Goal: Information Seeking & Learning: Understand process/instructions

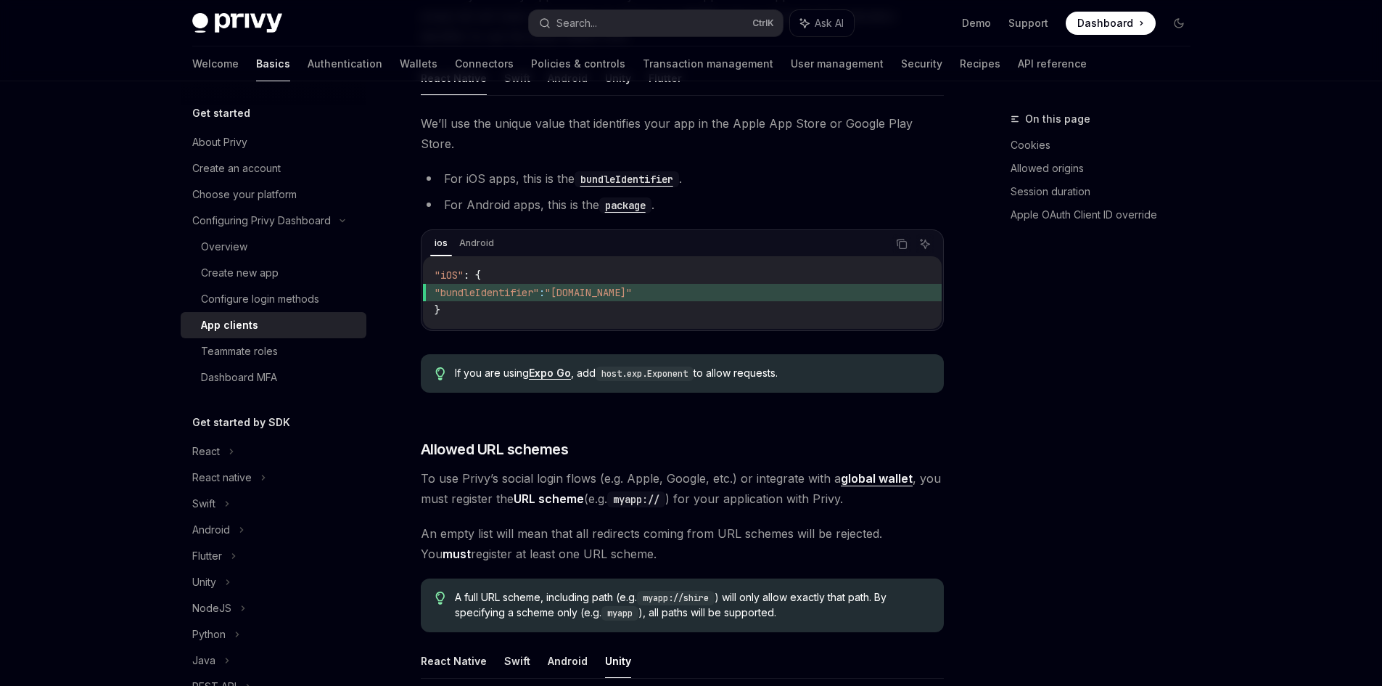
scroll to position [473, 0]
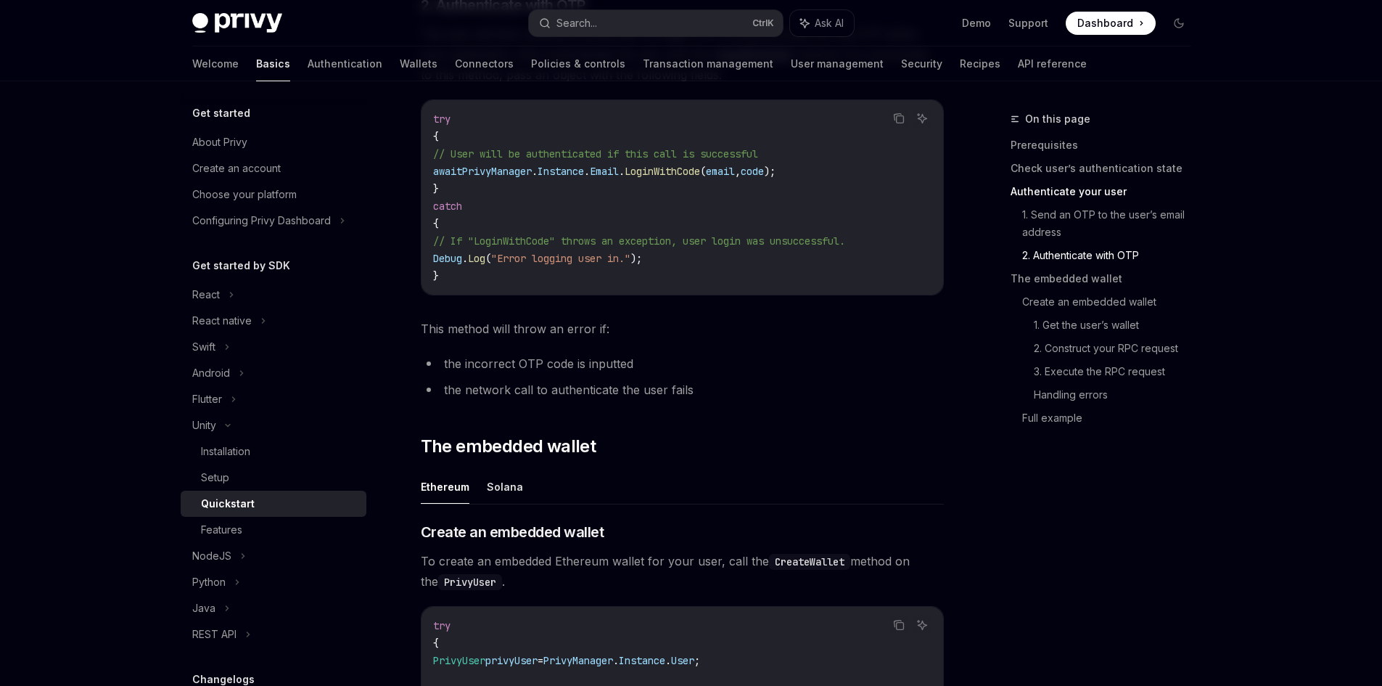
scroll to position [1161, 0]
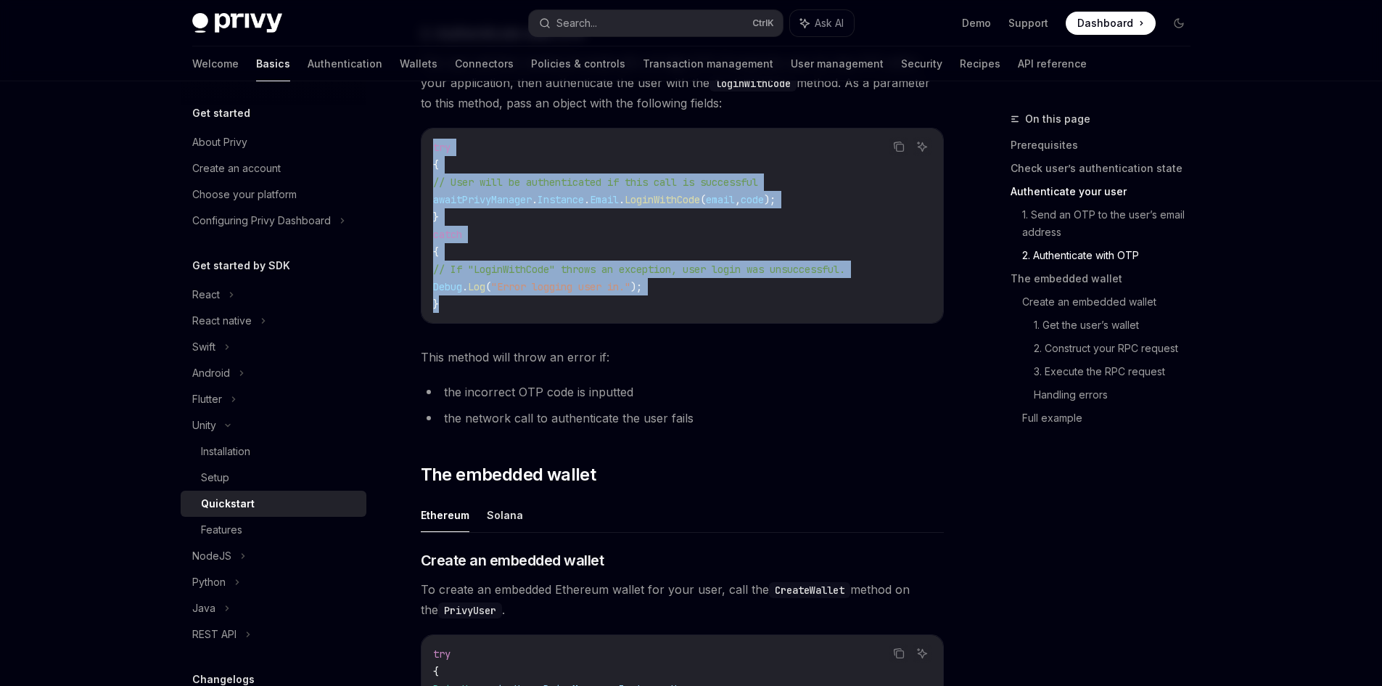
drag, startPoint x: 469, startPoint y: 311, endPoint x: 430, endPoint y: 152, distance: 163.7
click at [430, 152] on div "try { // User will be authenticated if this call is successful await PrivyManag…" at bounding box center [683, 225] width 522 height 194
copy code "try { // User will be authenticated if this call is successful await PrivyManag…"
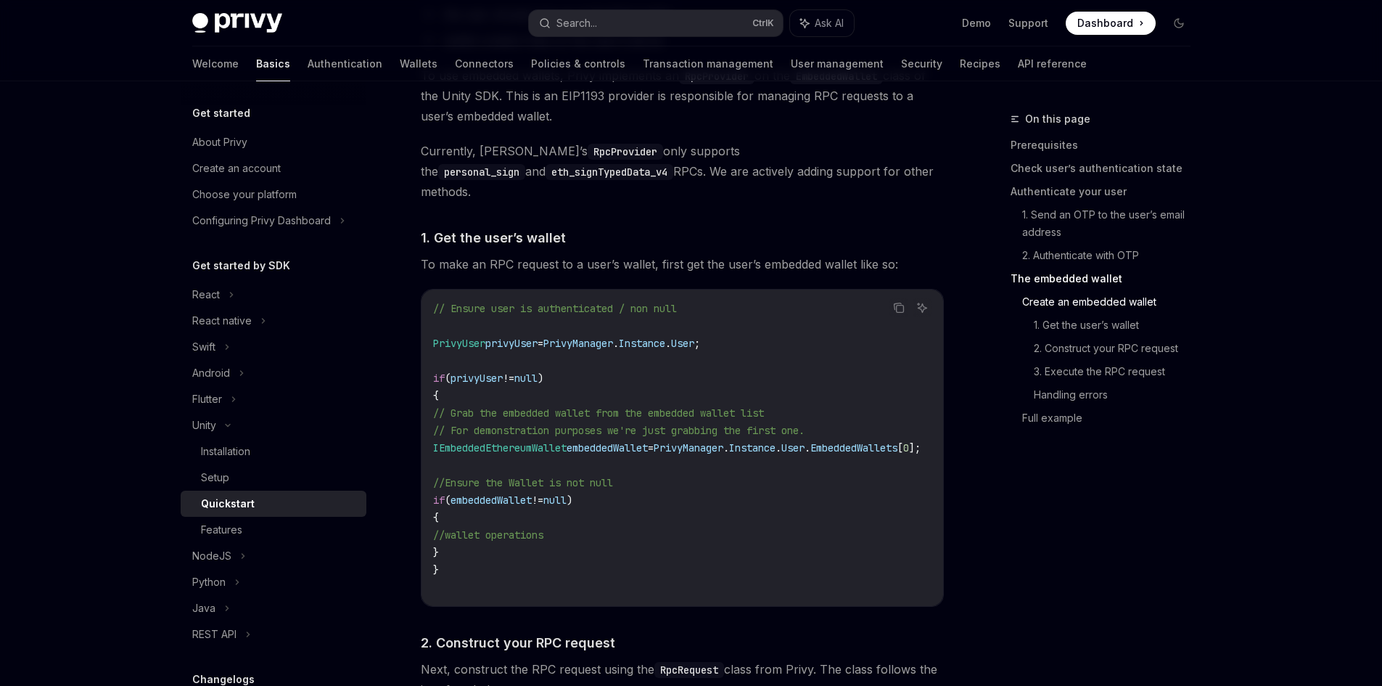
scroll to position [2177, 0]
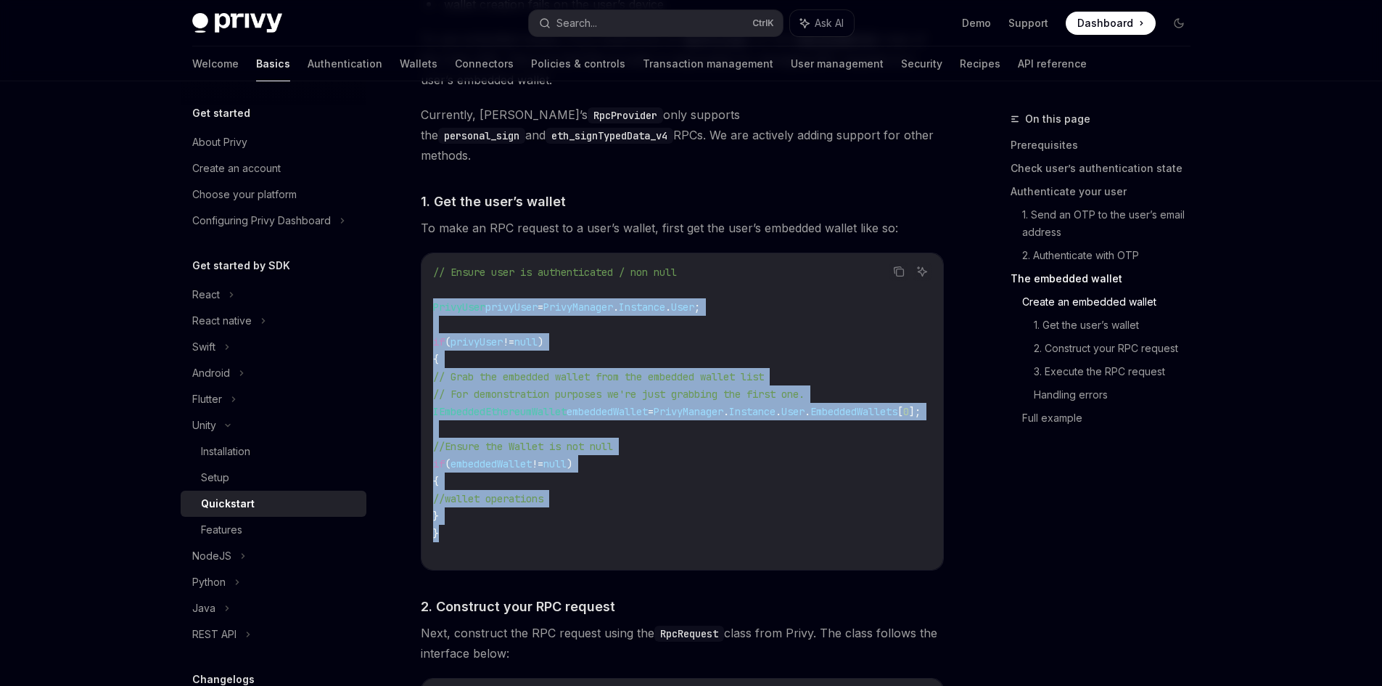
drag, startPoint x: 457, startPoint y: 521, endPoint x: 460, endPoint y: 378, distance: 143.0
click at [432, 300] on div "// Ensure user is authenticated / non null PrivyUser privyUser = PrivyManager .…" at bounding box center [683, 411] width 522 height 316
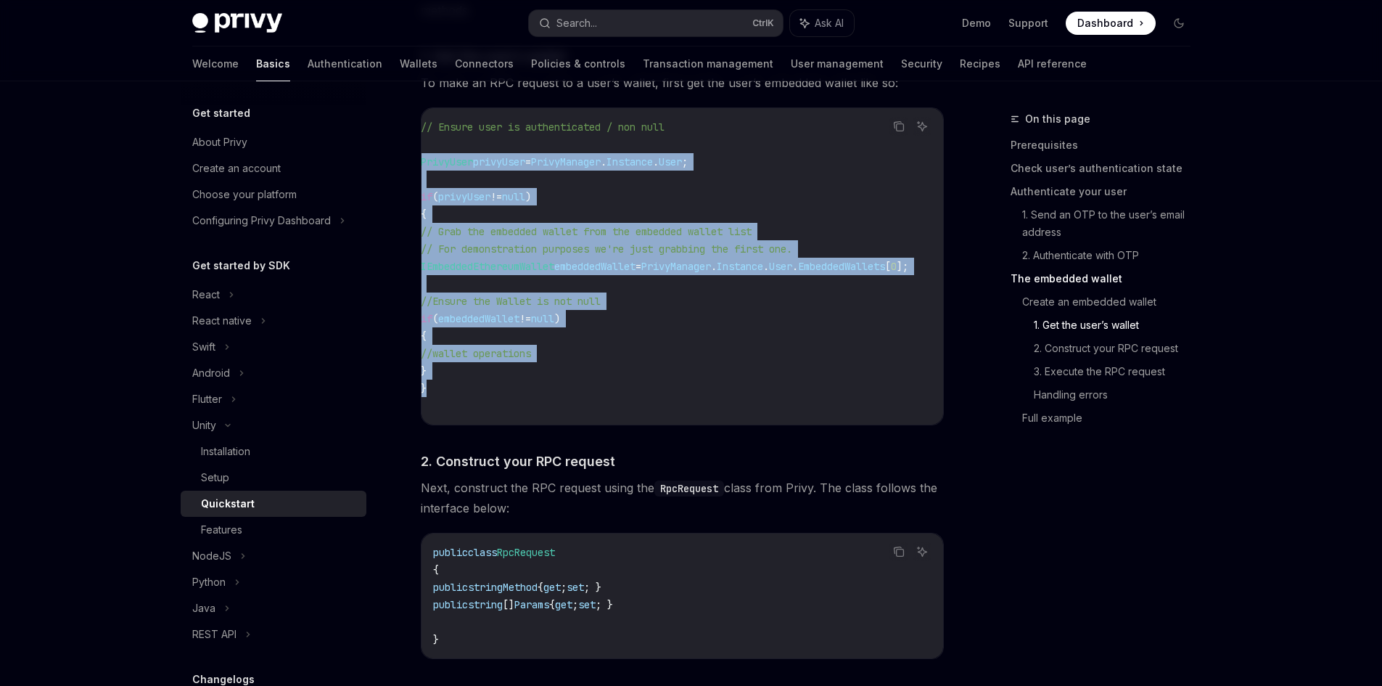
scroll to position [0, 0]
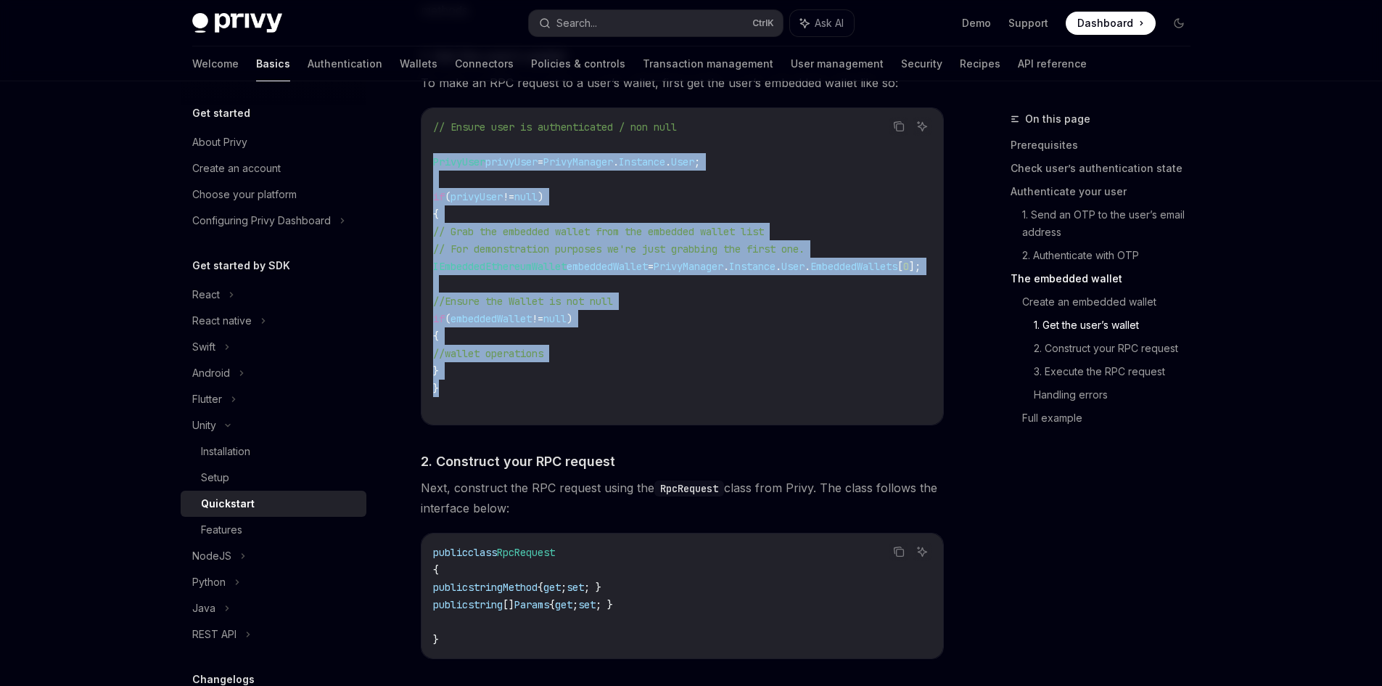
copy code "PrivyUser privyUser = PrivyManager . Instance . User ; if ( privyUser != null )…"
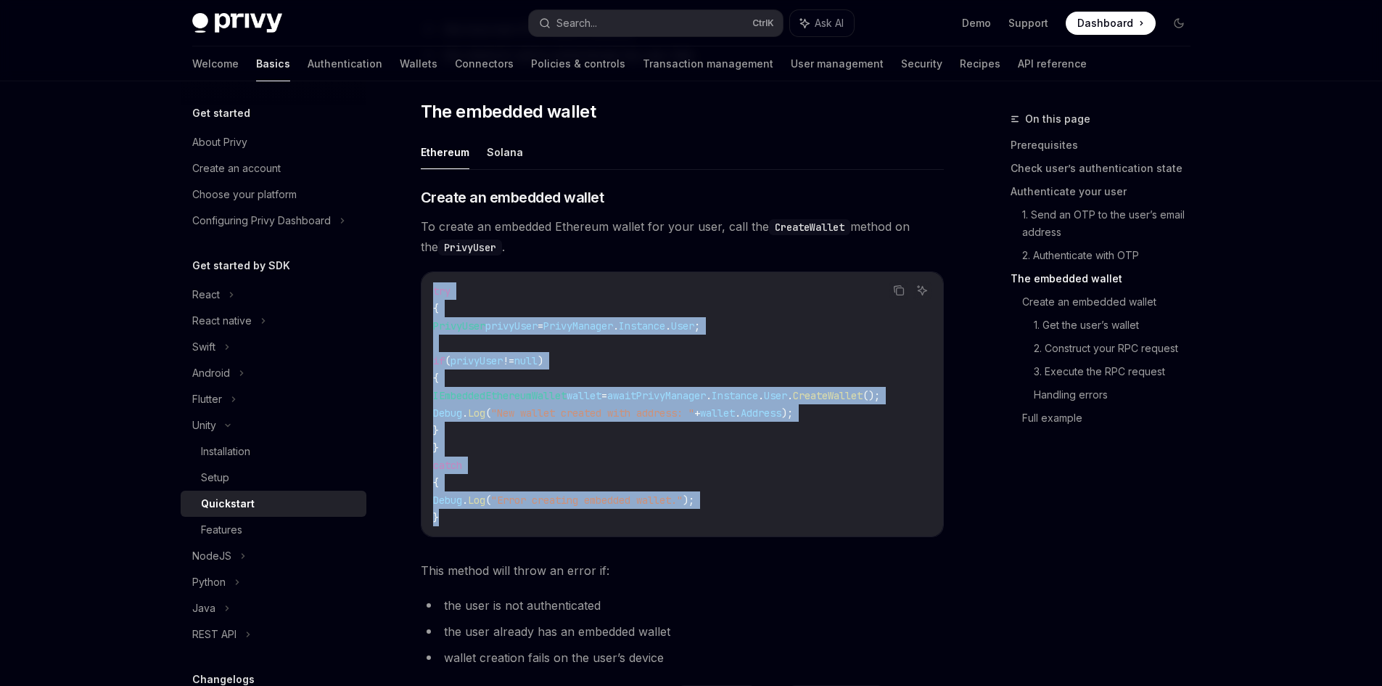
drag, startPoint x: 477, startPoint y: 522, endPoint x: 432, endPoint y: 305, distance: 222.1
click at [433, 305] on code "try { PrivyUser privyUser = PrivyManager . Instance . User ; if ( privyUser != …" at bounding box center [682, 404] width 499 height 244
click at [530, 351] on code "try { PrivyUser privyUser = PrivyManager . Instance . User ; if ( privyUser != …" at bounding box center [682, 404] width 499 height 244
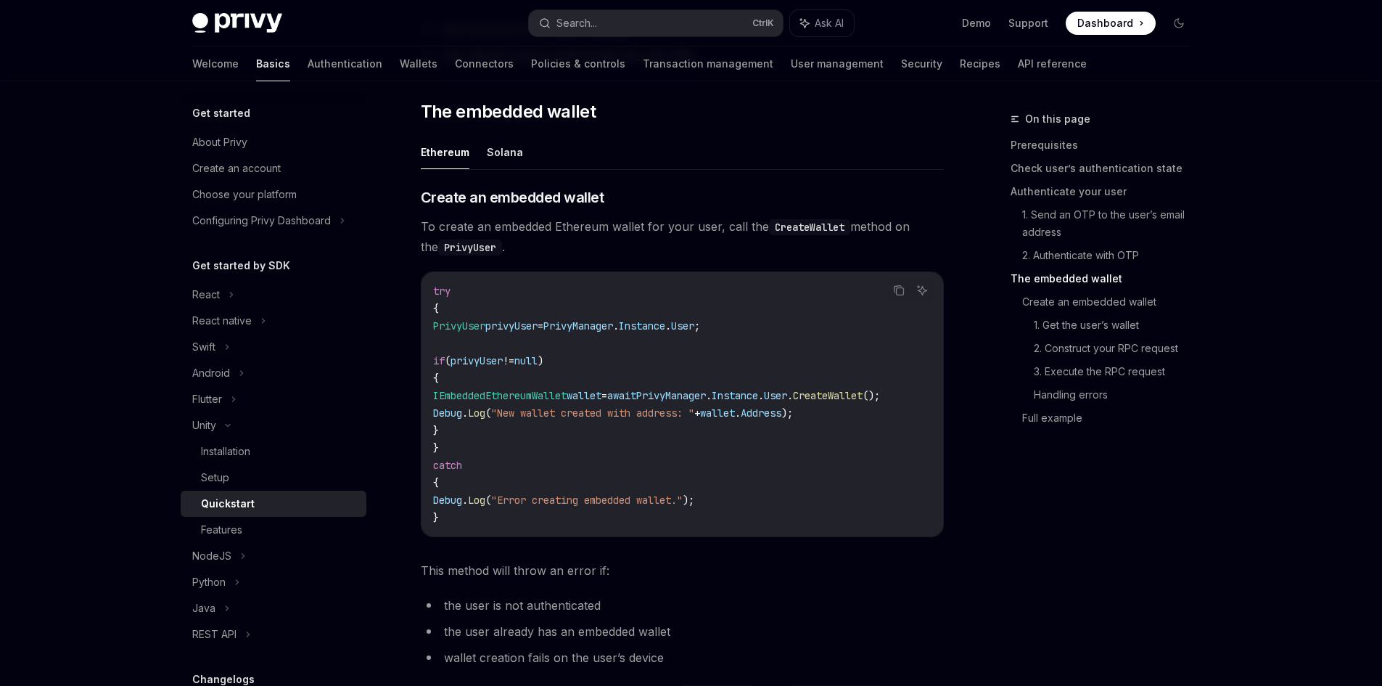
drag, startPoint x: 458, startPoint y: 331, endPoint x: 480, endPoint y: 430, distance: 101.8
click at [480, 430] on code "try { PrivyUser privyUser = PrivyManager . Instance . User ; if ( privyUser != …" at bounding box center [682, 404] width 499 height 244
copy code "PrivyUser privyUser = PrivyManager . Instance . User ; if ( privyUser != null )…"
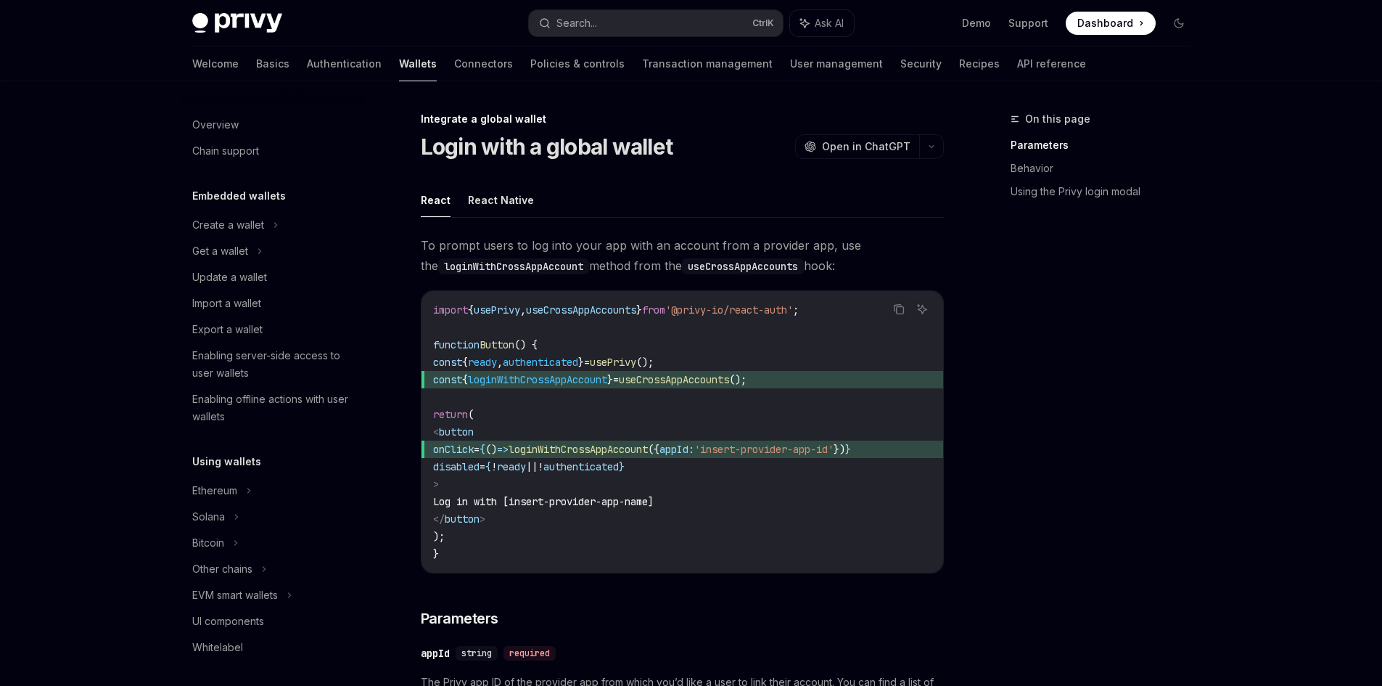
scroll to position [752, 0]
